Goal: Task Accomplishment & Management: Complete application form

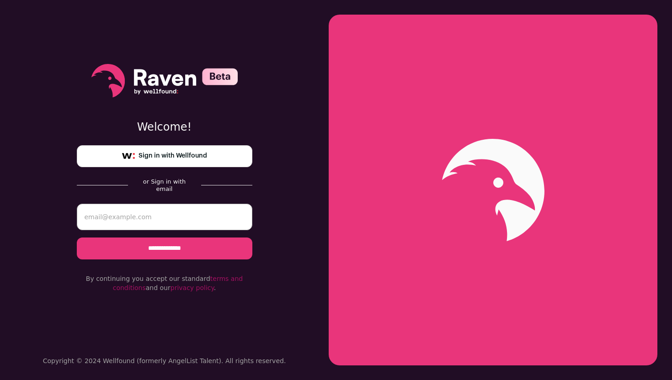
click at [181, 145] on div "**********" at bounding box center [165, 178] width 176 height 357
click at [176, 157] on span "Sign in with Wellfound" at bounding box center [172, 156] width 69 height 10
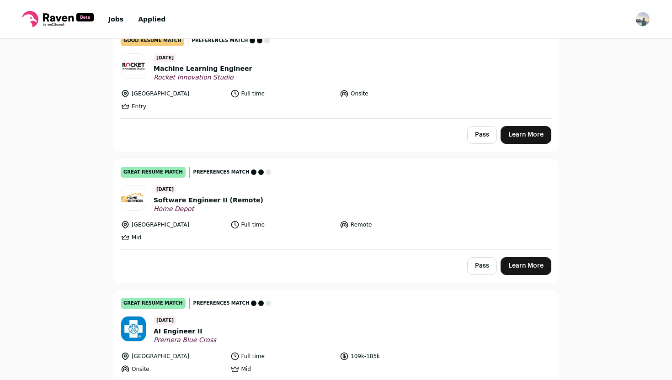
scroll to position [110, 0]
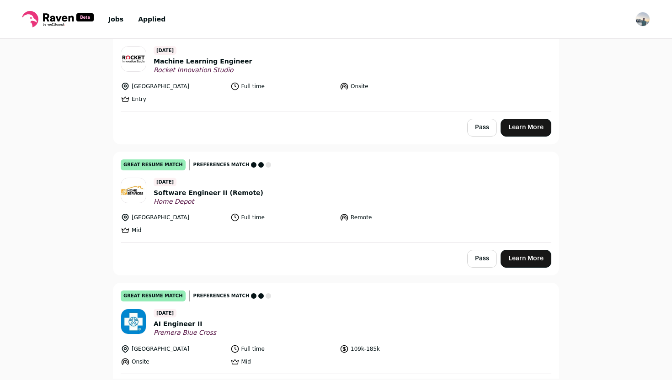
click at [529, 130] on link "Learn More" at bounding box center [526, 128] width 51 height 18
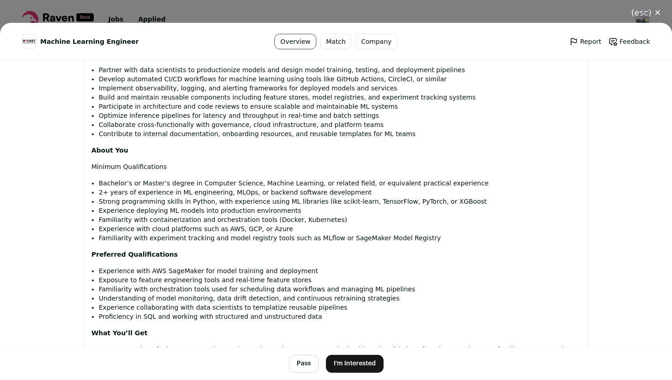
scroll to position [292, 0]
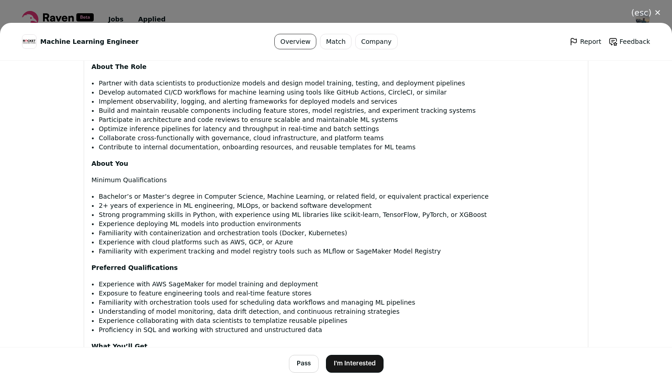
click at [657, 20] on button "(esc) ✕" at bounding box center [646, 13] width 52 height 20
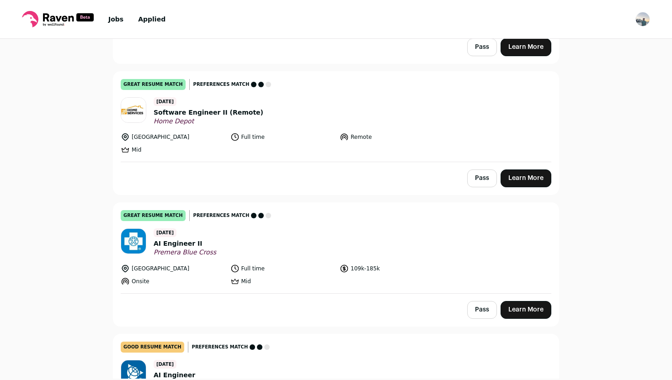
scroll to position [191, 0]
click at [511, 177] on link "Learn More" at bounding box center [526, 178] width 51 height 18
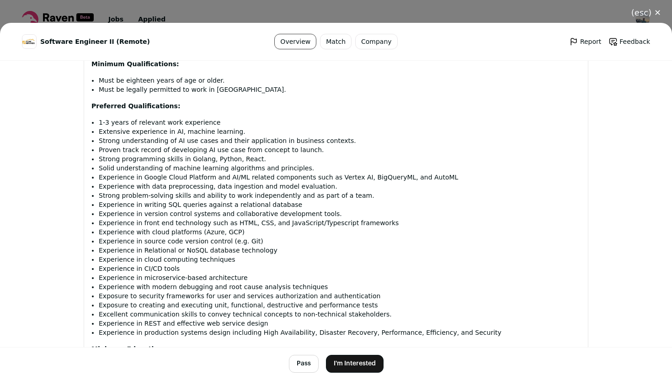
scroll to position [635, 0]
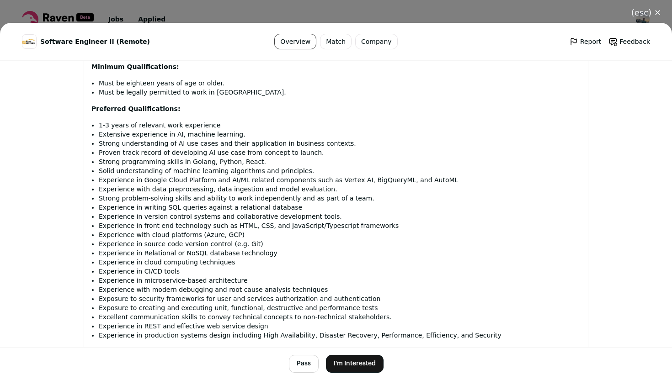
click at [364, 357] on button "I'm Interested" at bounding box center [355, 364] width 58 height 18
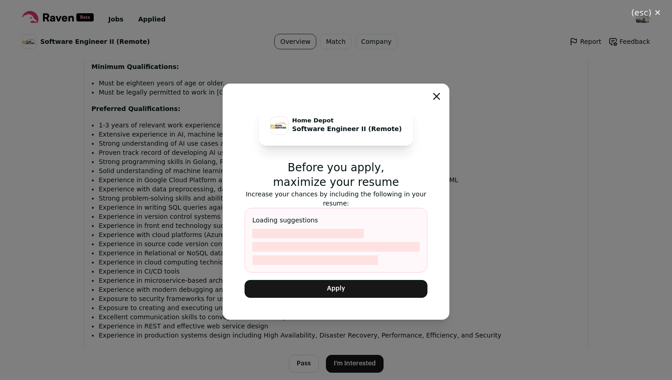
click at [355, 281] on button "Apply" at bounding box center [336, 289] width 183 height 18
